Goal: Information Seeking & Learning: Learn about a topic

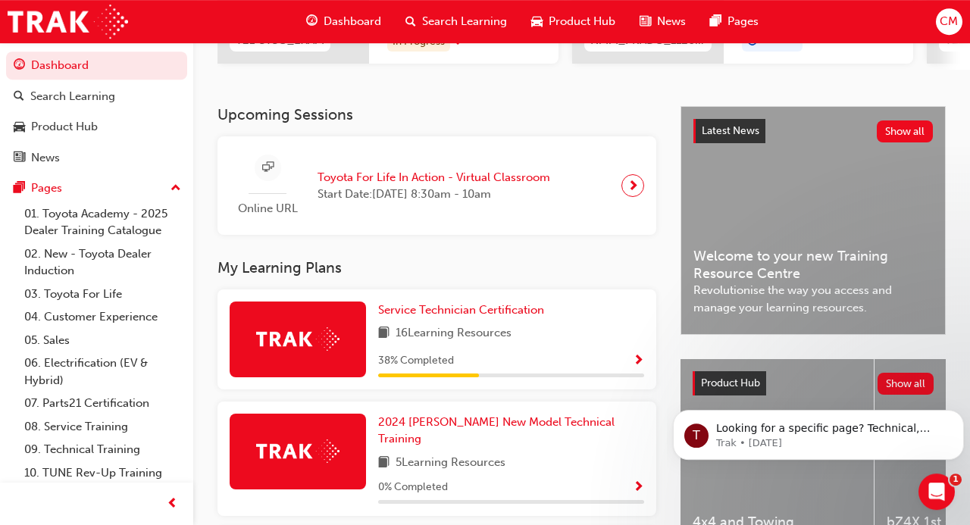
scroll to position [297, 0]
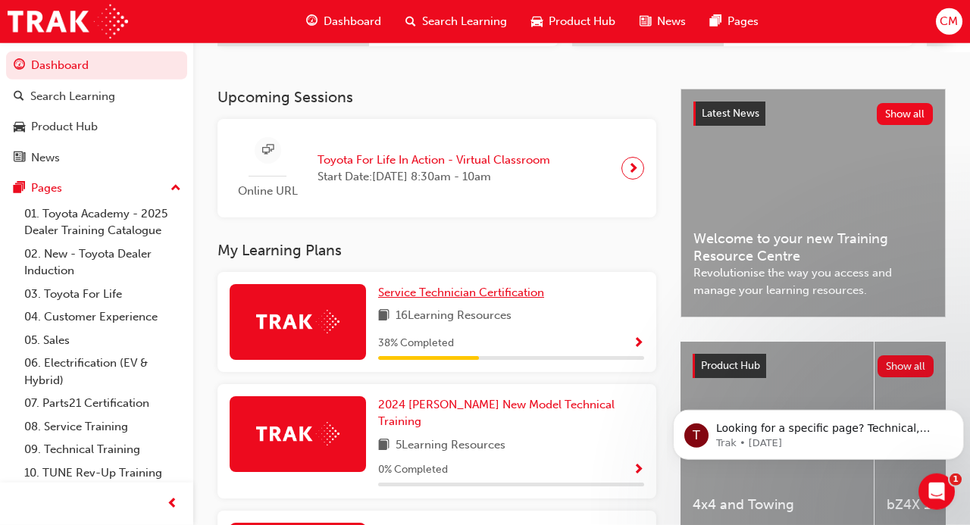
click at [501, 289] on span "Service Technician Certification" at bounding box center [461, 293] width 166 height 14
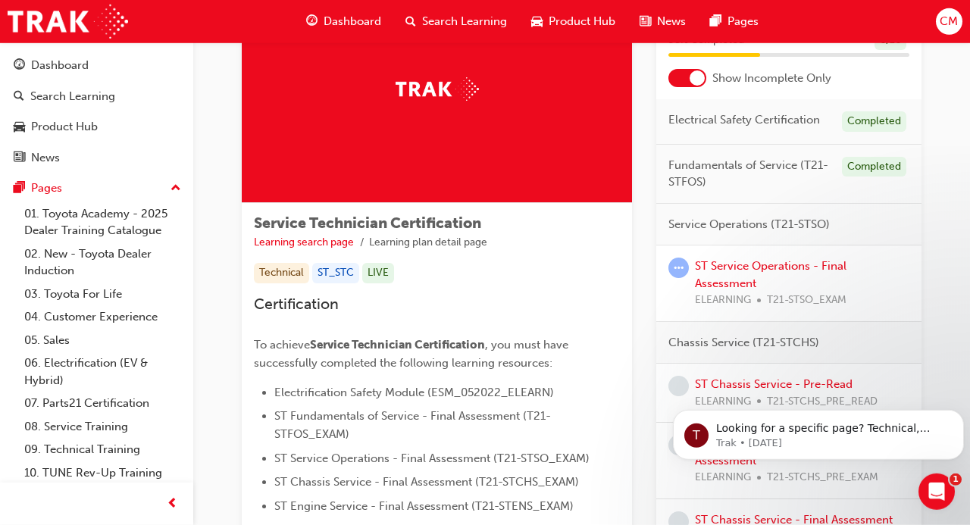
scroll to position [103, 0]
click at [725, 263] on link "ST Service Operations - Final Assessment" at bounding box center [770, 274] width 151 height 31
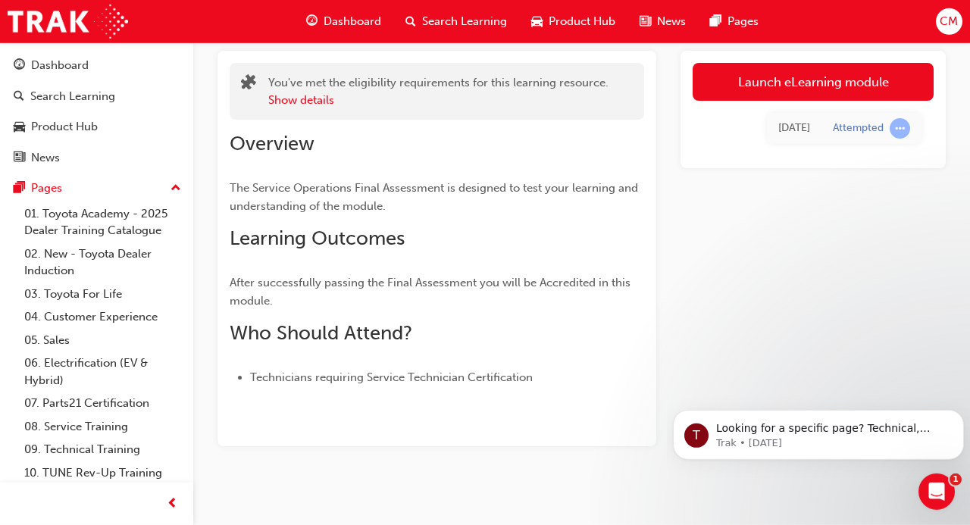
scroll to position [94, 0]
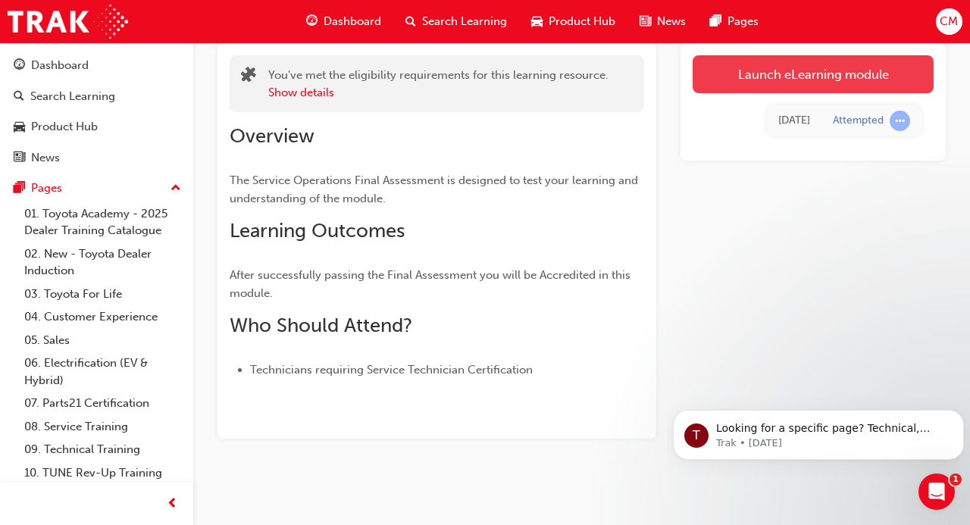
click at [739, 75] on link "Launch eLearning module" at bounding box center [812, 74] width 241 height 38
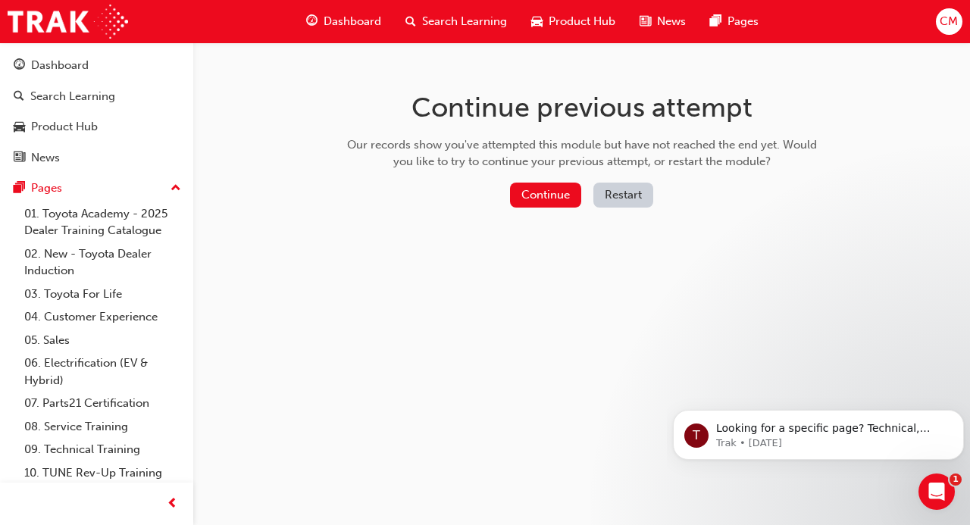
click at [617, 199] on button "Restart" at bounding box center [623, 195] width 60 height 25
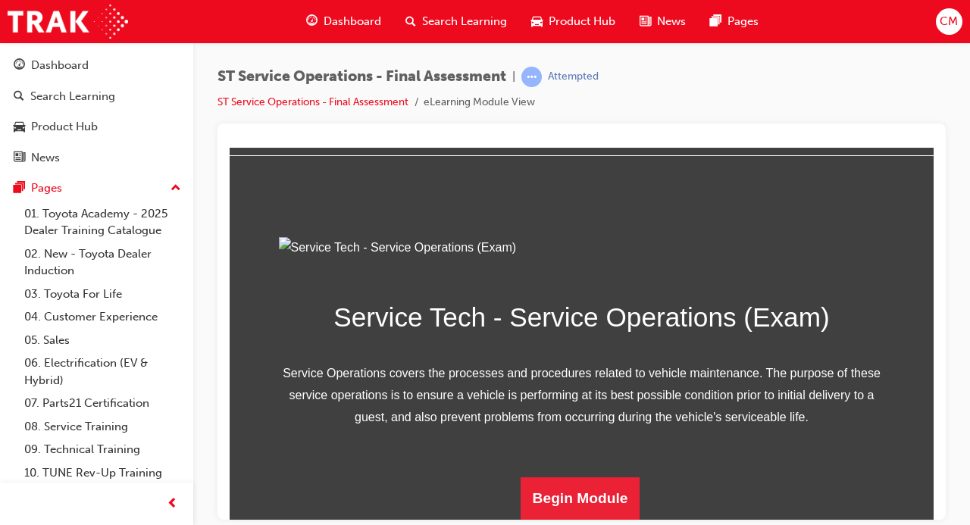
scroll to position [218, 0]
click at [567, 485] on button "Begin Module" at bounding box center [580, 497] width 120 height 42
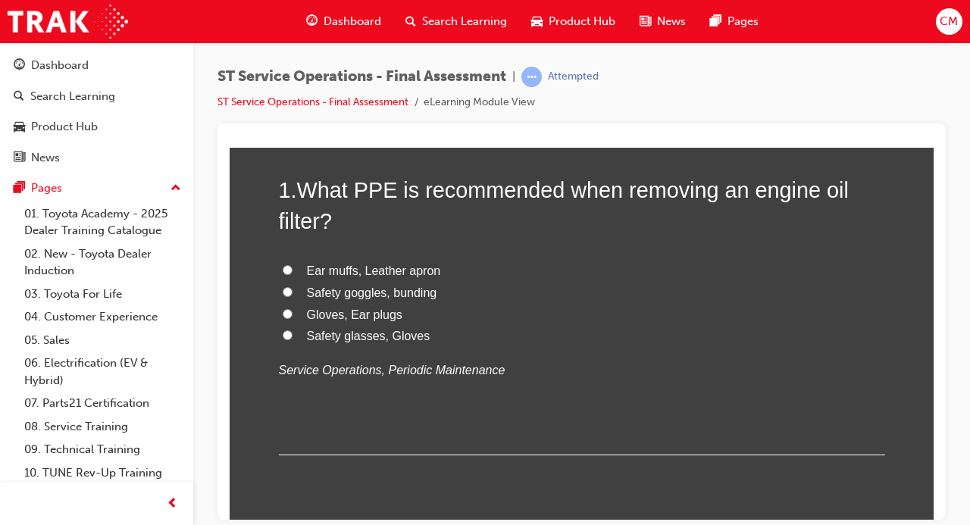
scroll to position [133, 0]
